Goal: Information Seeking & Learning: Learn about a topic

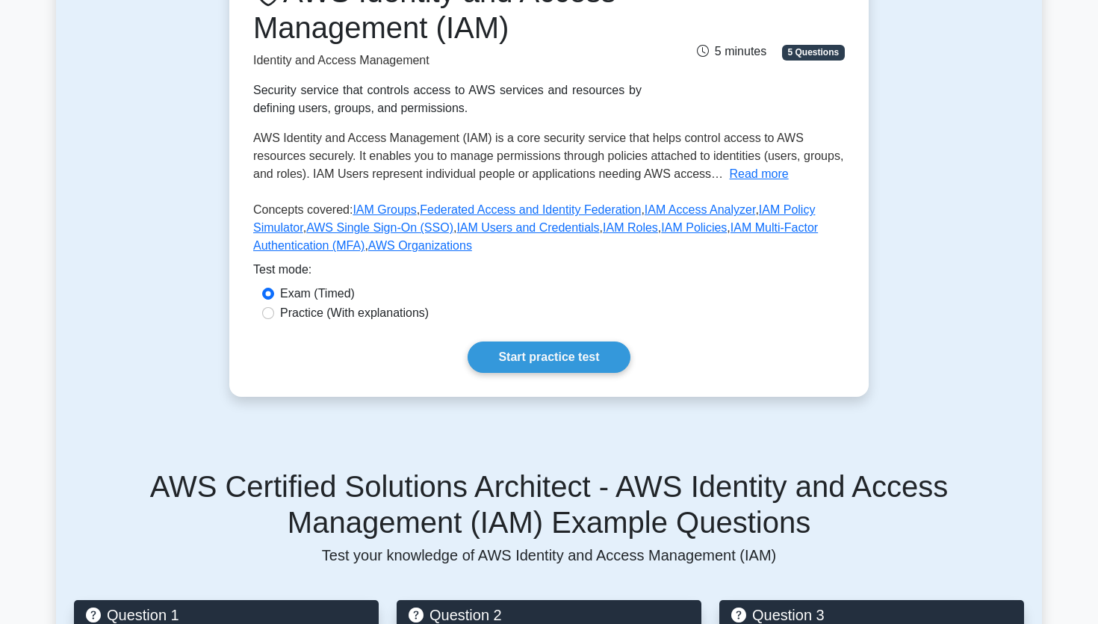
scroll to position [243, 0]
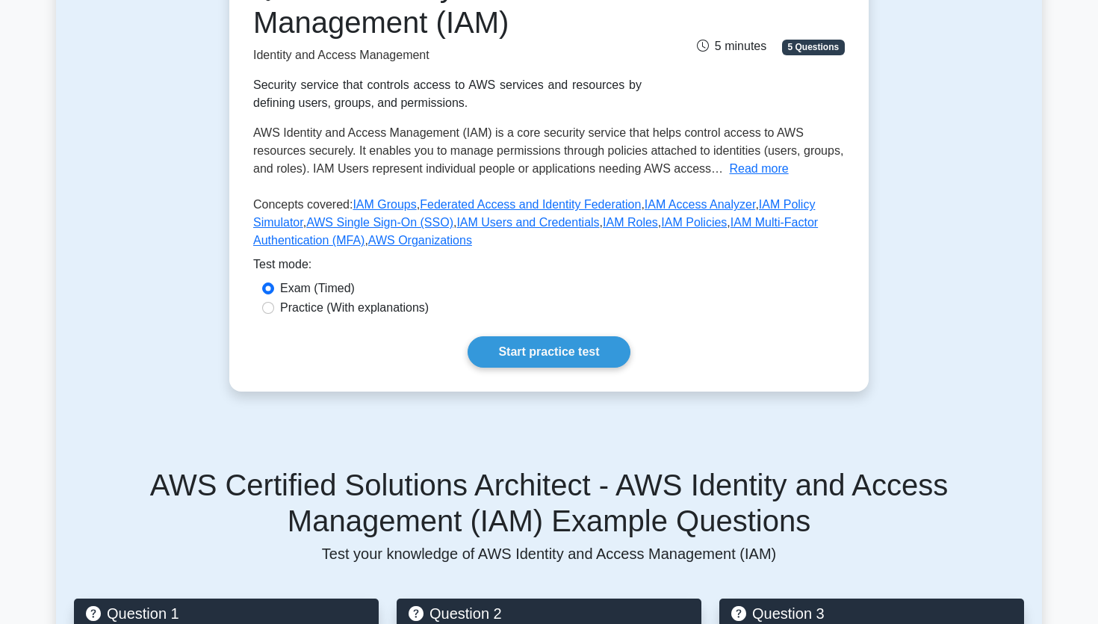
click at [375, 306] on label "Practice (With explanations)" at bounding box center [354, 308] width 149 height 18
click at [274, 306] on input "Practice (With explanations)" at bounding box center [268, 308] width 12 height 12
radio input "true"
click at [595, 370] on div "AWS Identity and Access Management (IAM) Identity and Access Management Securit…" at bounding box center [548, 168] width 639 height 447
click at [594, 343] on link "Start practice test" at bounding box center [549, 351] width 162 height 31
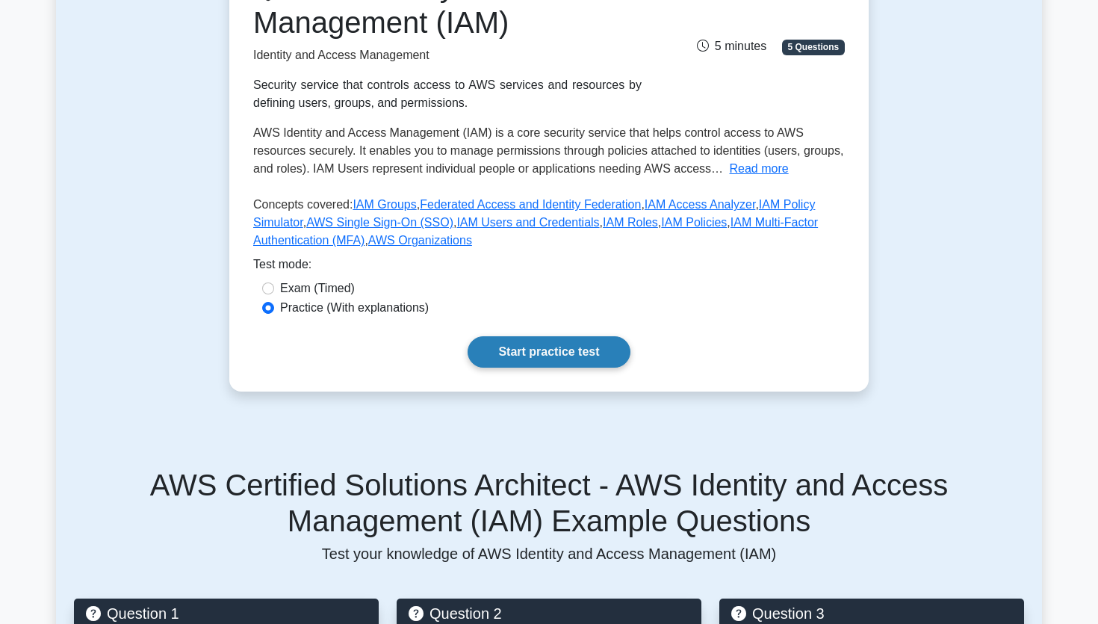
click at [578, 353] on link "Start practice test" at bounding box center [549, 351] width 162 height 31
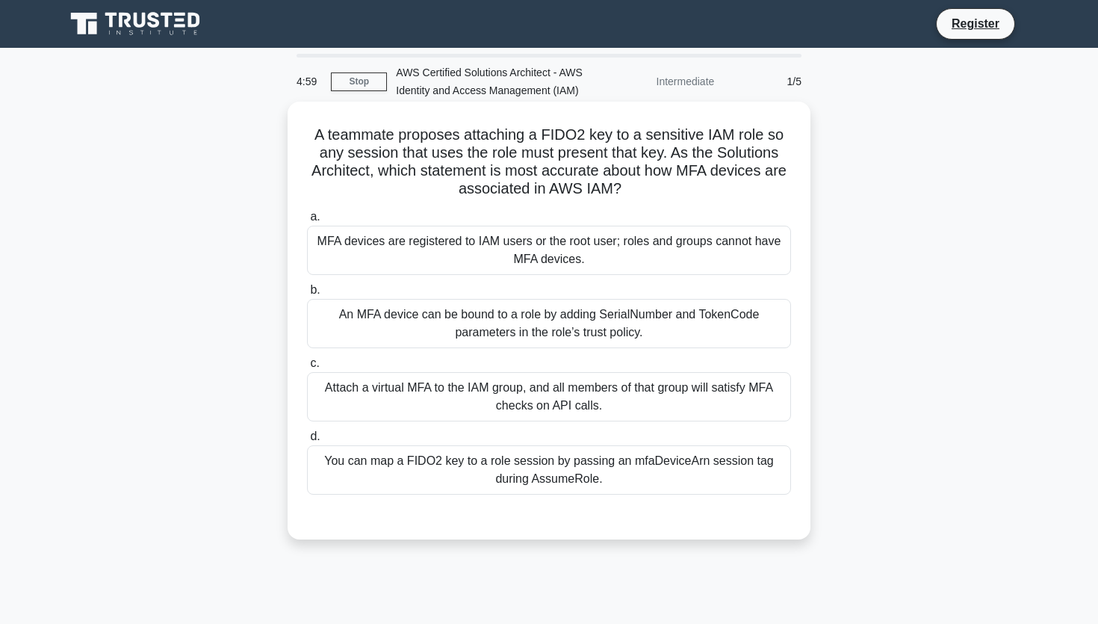
click at [726, 221] on label "a. MFA devices are registered to IAM users or the root user; roles and groups c…" at bounding box center [549, 241] width 484 height 67
click at [307, 221] on input "a. MFA devices are registered to IAM users or the root user; roles and groups c…" at bounding box center [307, 217] width 0 height 10
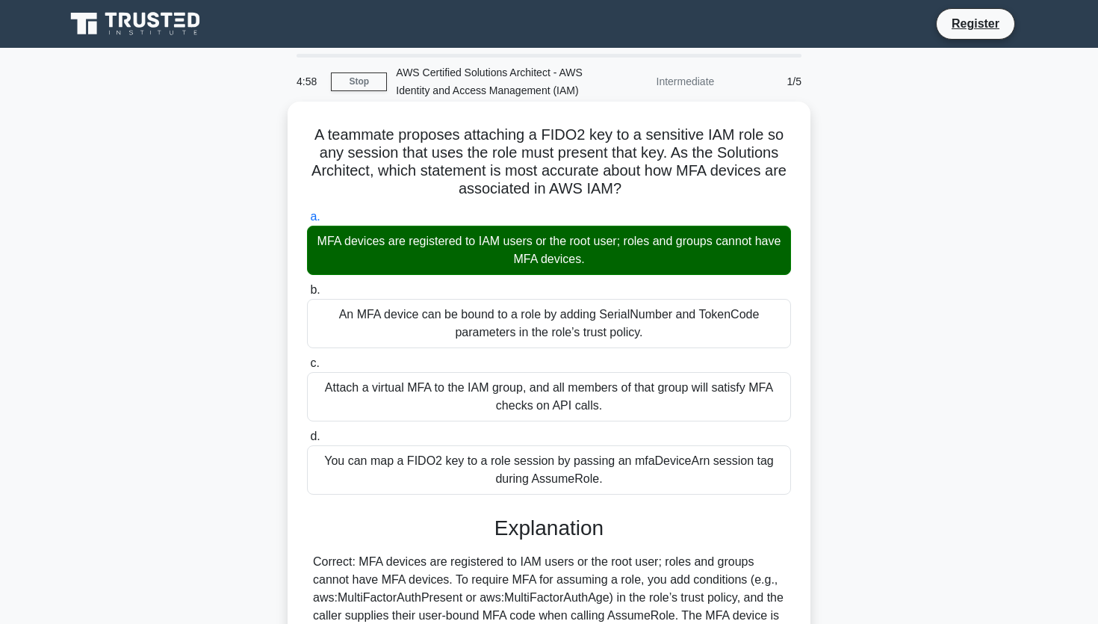
click at [757, 198] on h5 "A teammate proposes attaching a FIDO2 key to a sensitive IAM role so any sessio…" at bounding box center [548, 161] width 487 height 73
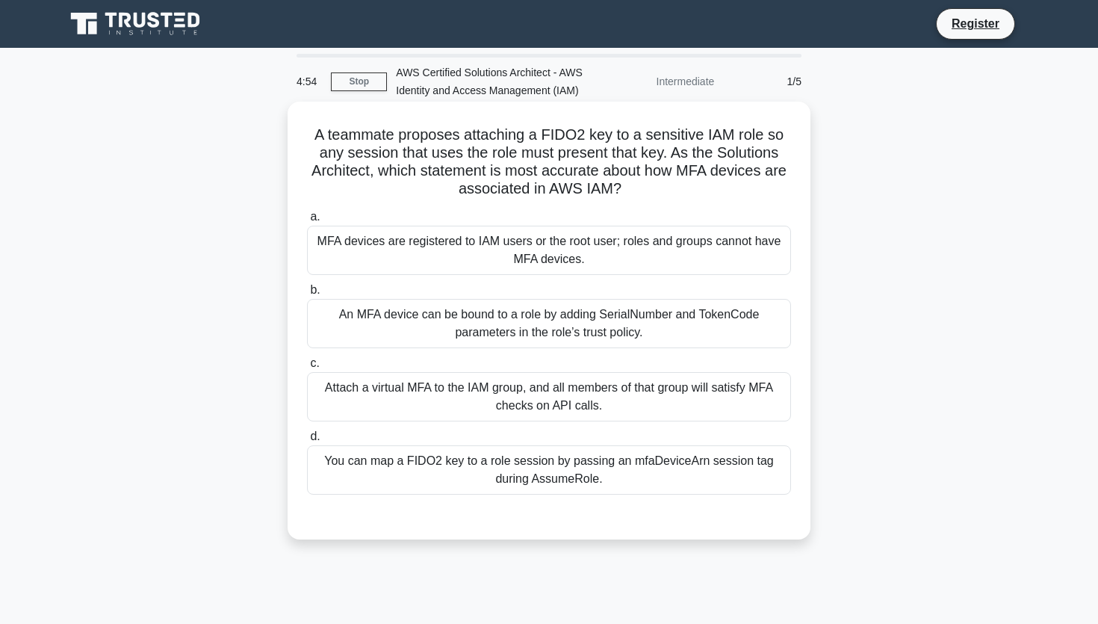
click at [544, 261] on div "MFA devices are registered to IAM users or the root user; roles and groups cann…" at bounding box center [549, 250] width 484 height 49
click at [307, 222] on input "a. MFA devices are registered to IAM users or the root user; roles and groups c…" at bounding box center [307, 217] width 0 height 10
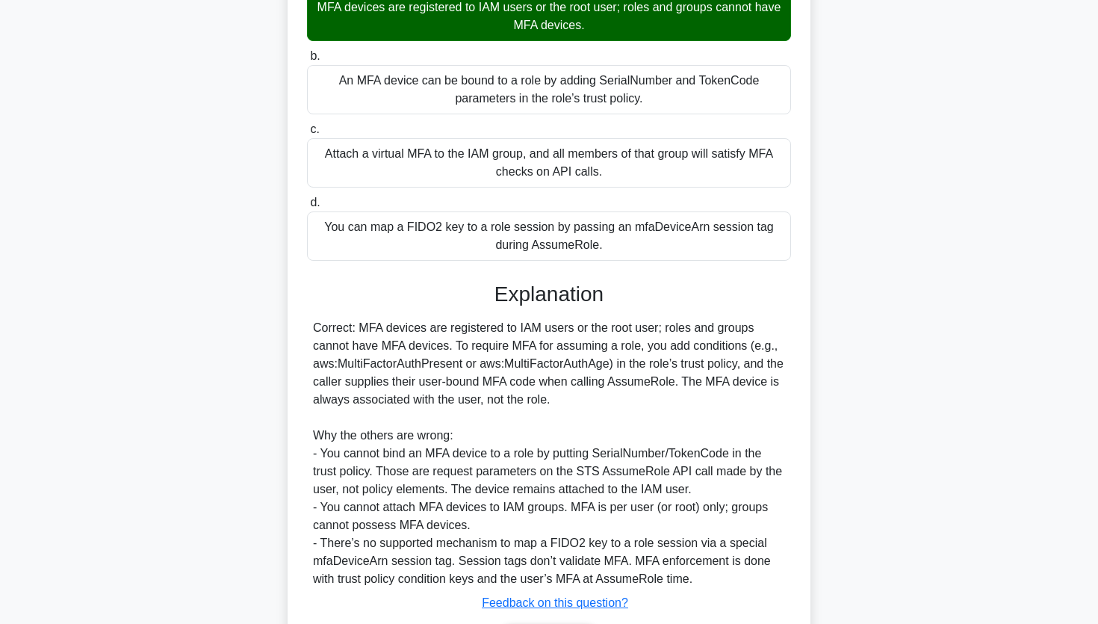
scroll to position [333, 0]
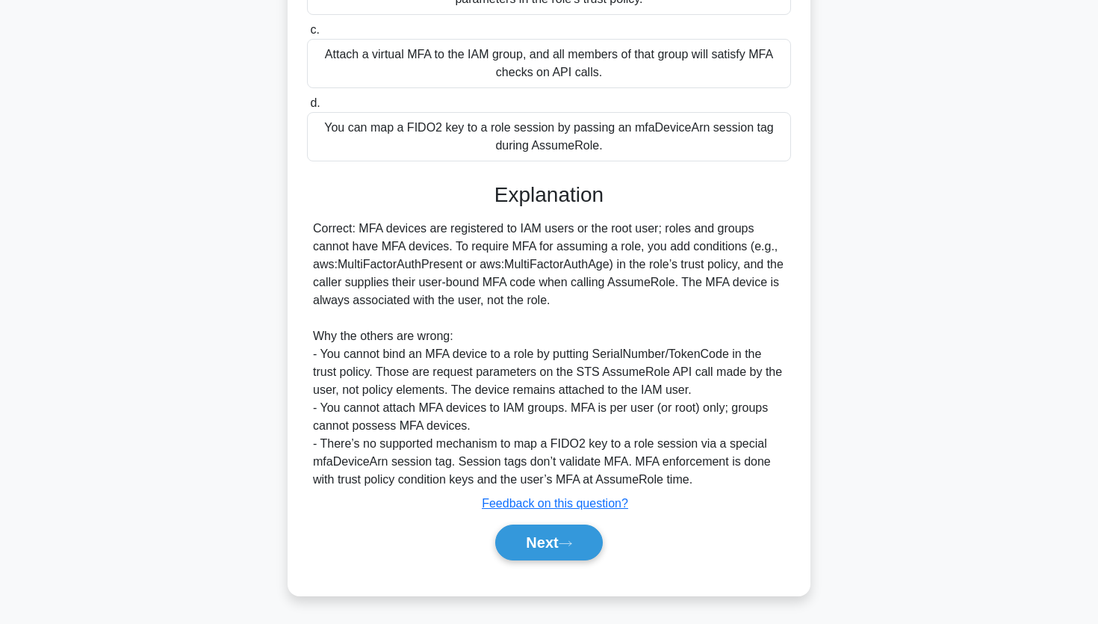
click at [580, 563] on div "Next" at bounding box center [549, 542] width 484 height 48
click at [595, 535] on button "Next" at bounding box center [548, 542] width 107 height 36
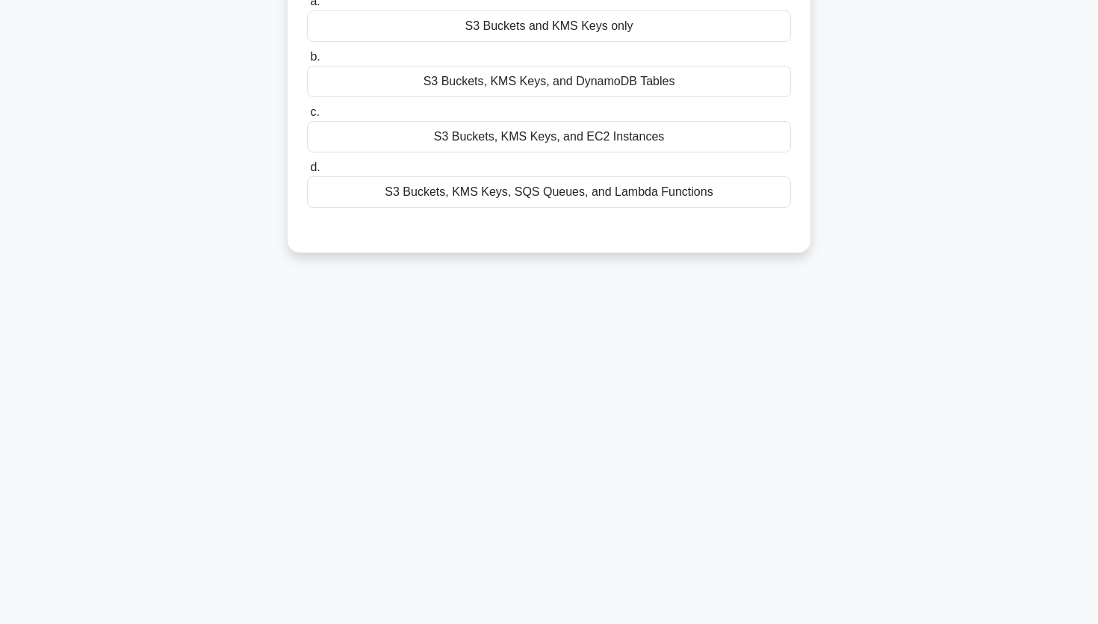
scroll to position [0, 0]
